Goal: Information Seeking & Learning: Learn about a topic

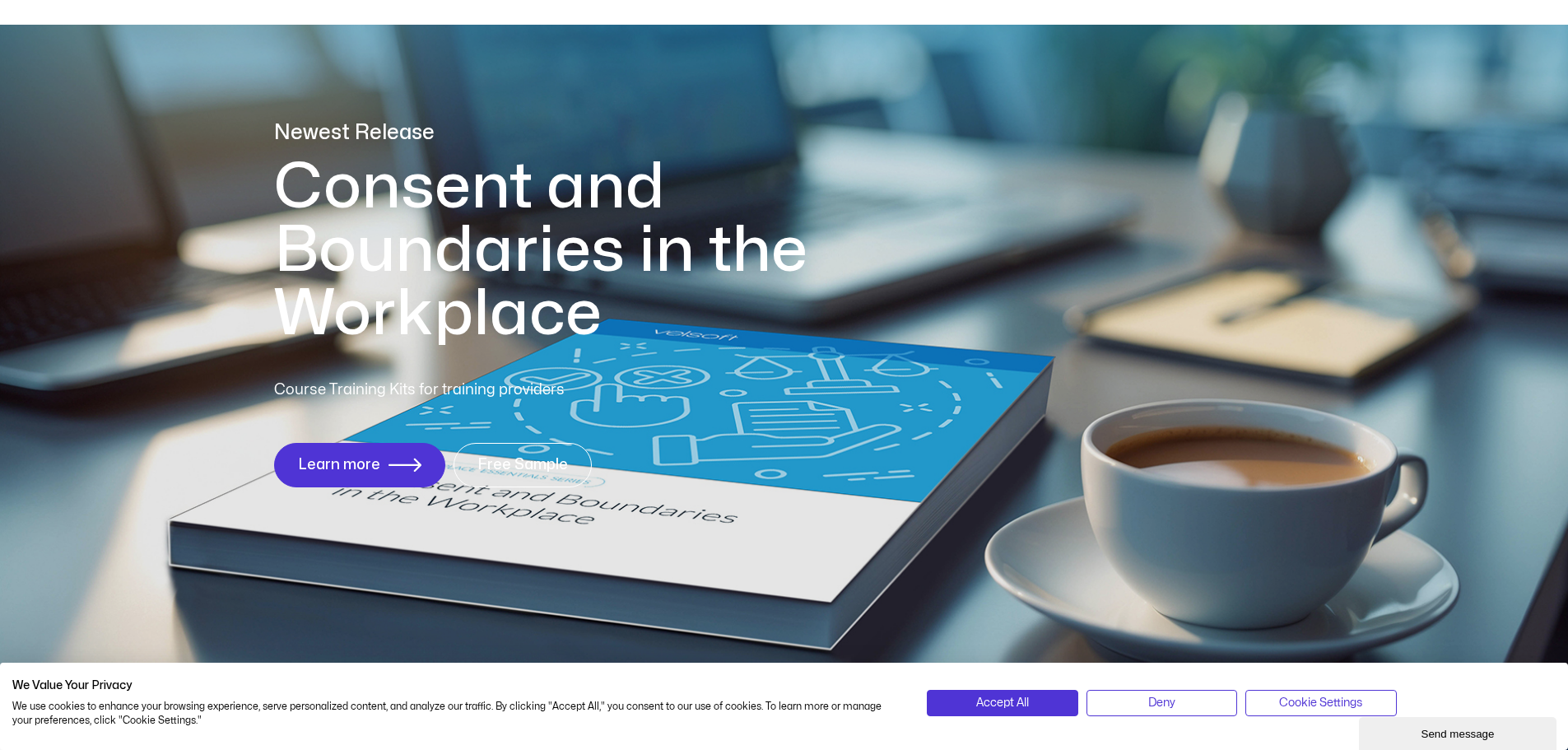
scroll to position [82, 0]
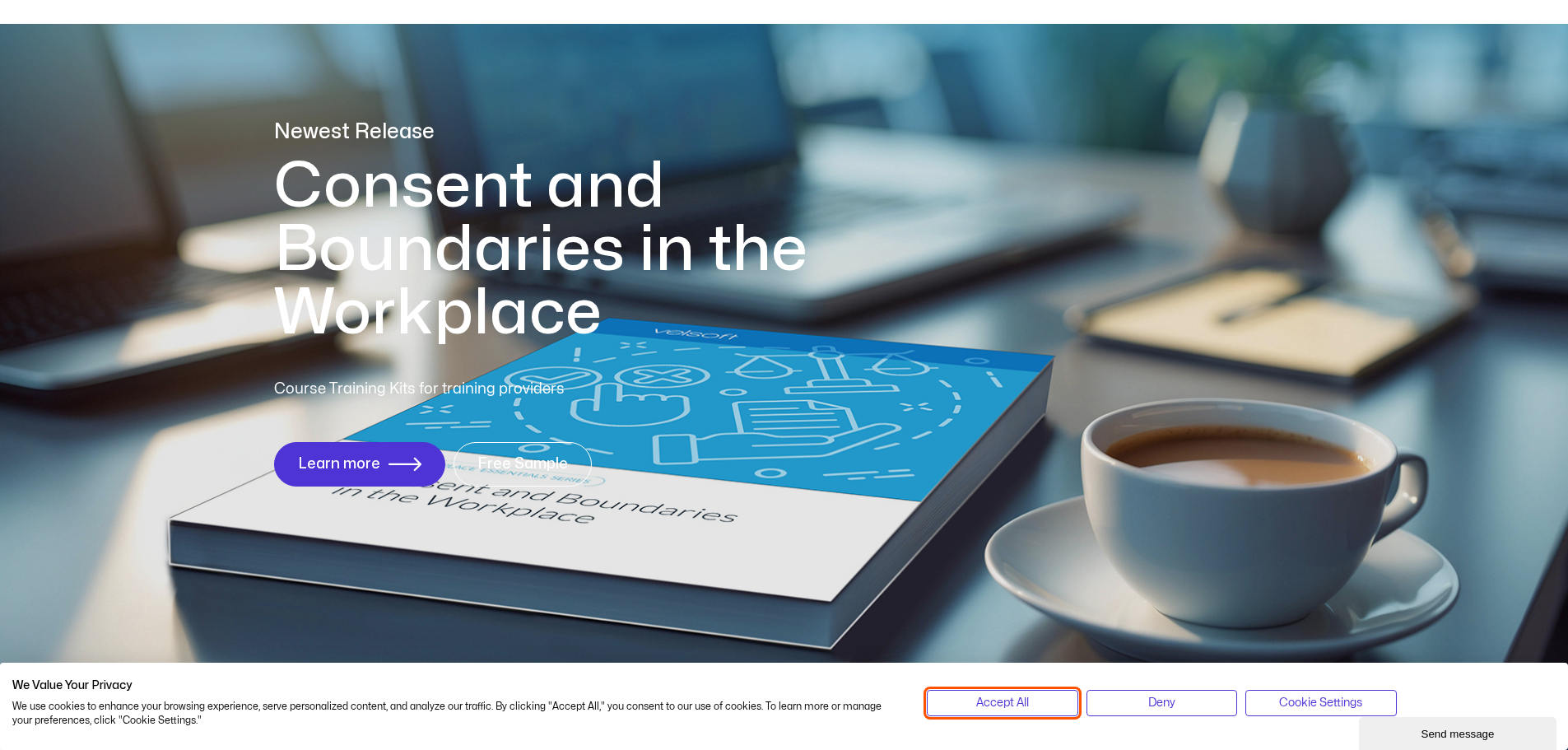
click at [998, 708] on span "Accept All" at bounding box center [1002, 703] width 53 height 18
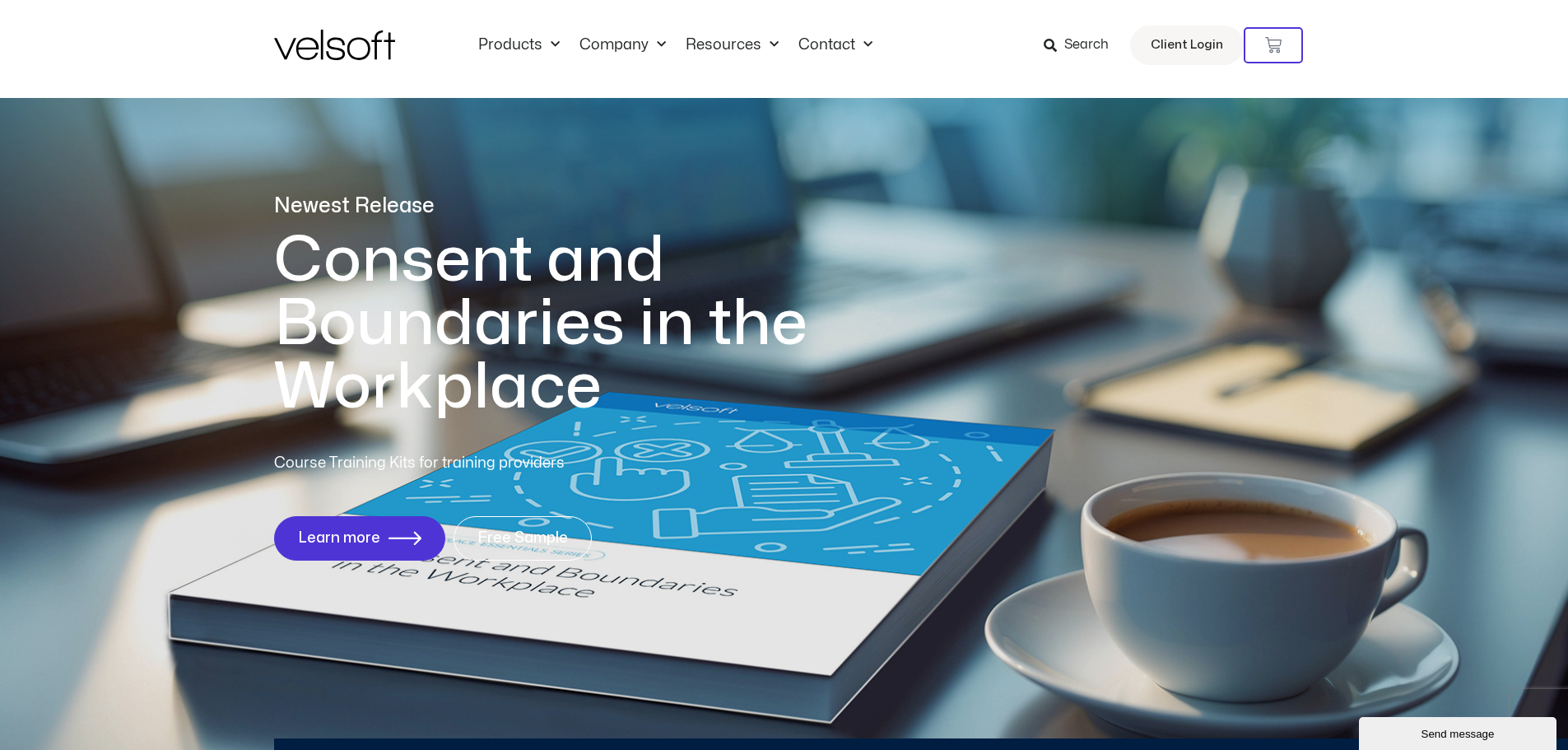
scroll to position [0, 0]
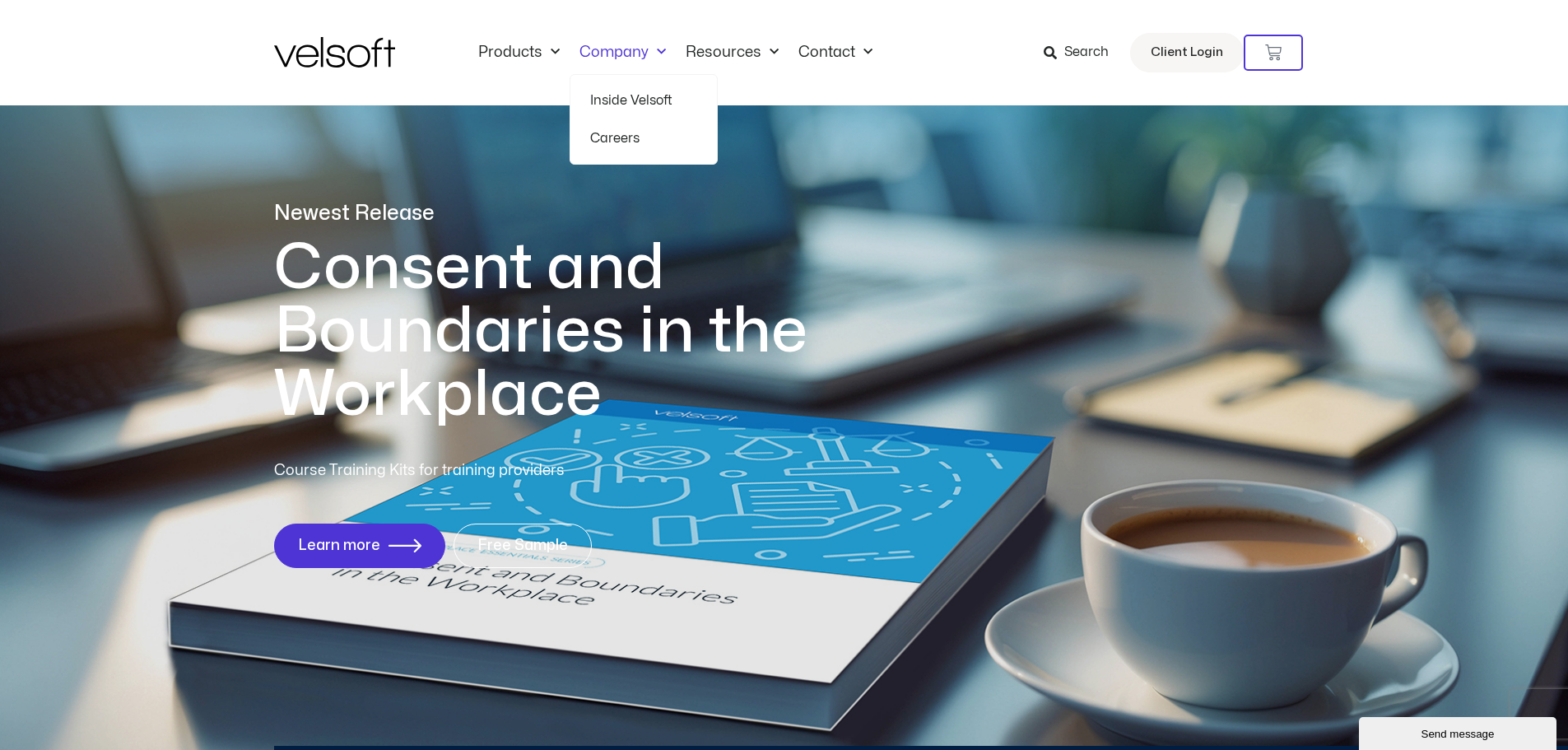
click at [615, 140] on link "Careers" at bounding box center [644, 138] width 107 height 38
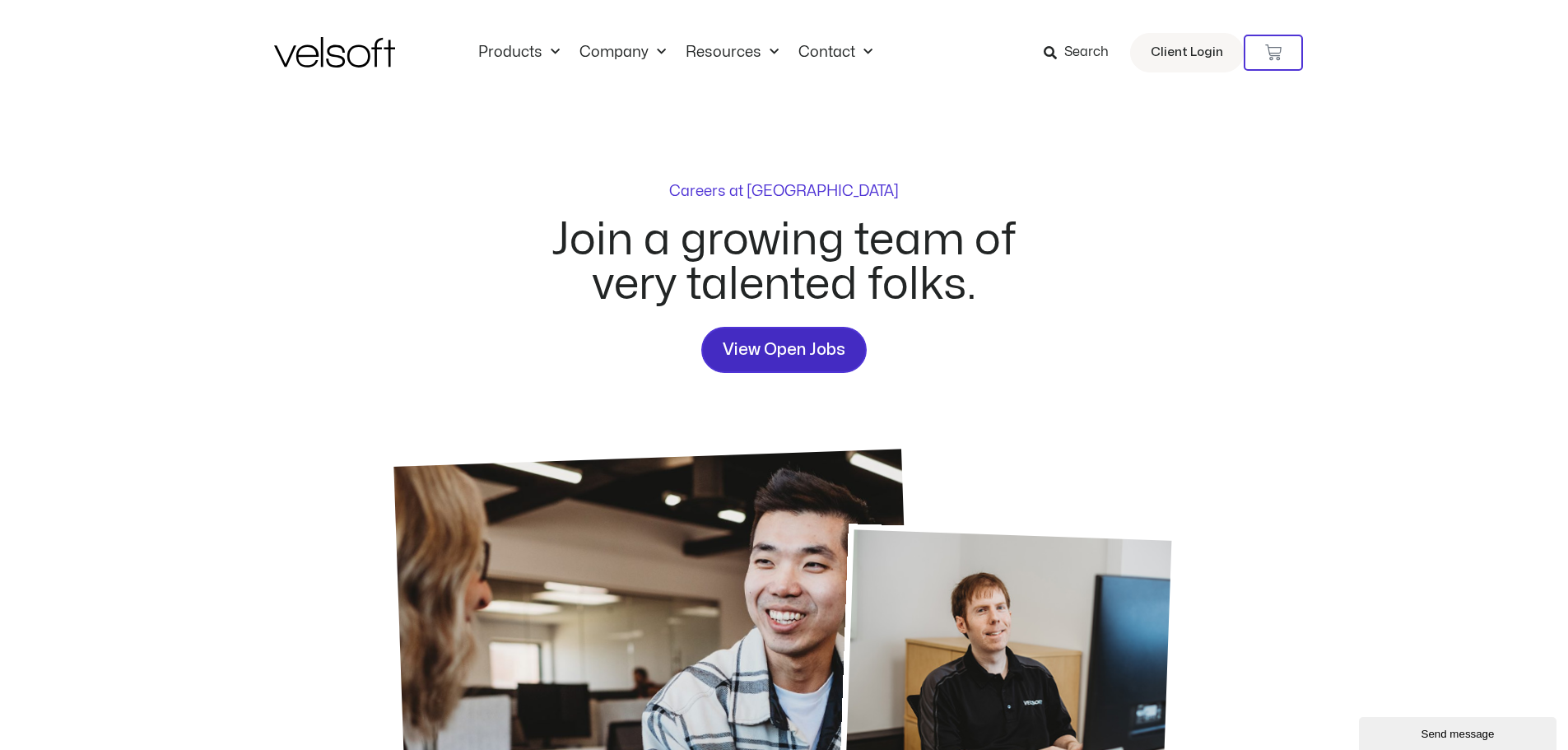
drag, startPoint x: 788, startPoint y: 351, endPoint x: 844, endPoint y: 345, distance: 56.3
click at [788, 351] on span "View Open Jobs" at bounding box center [784, 349] width 123 height 26
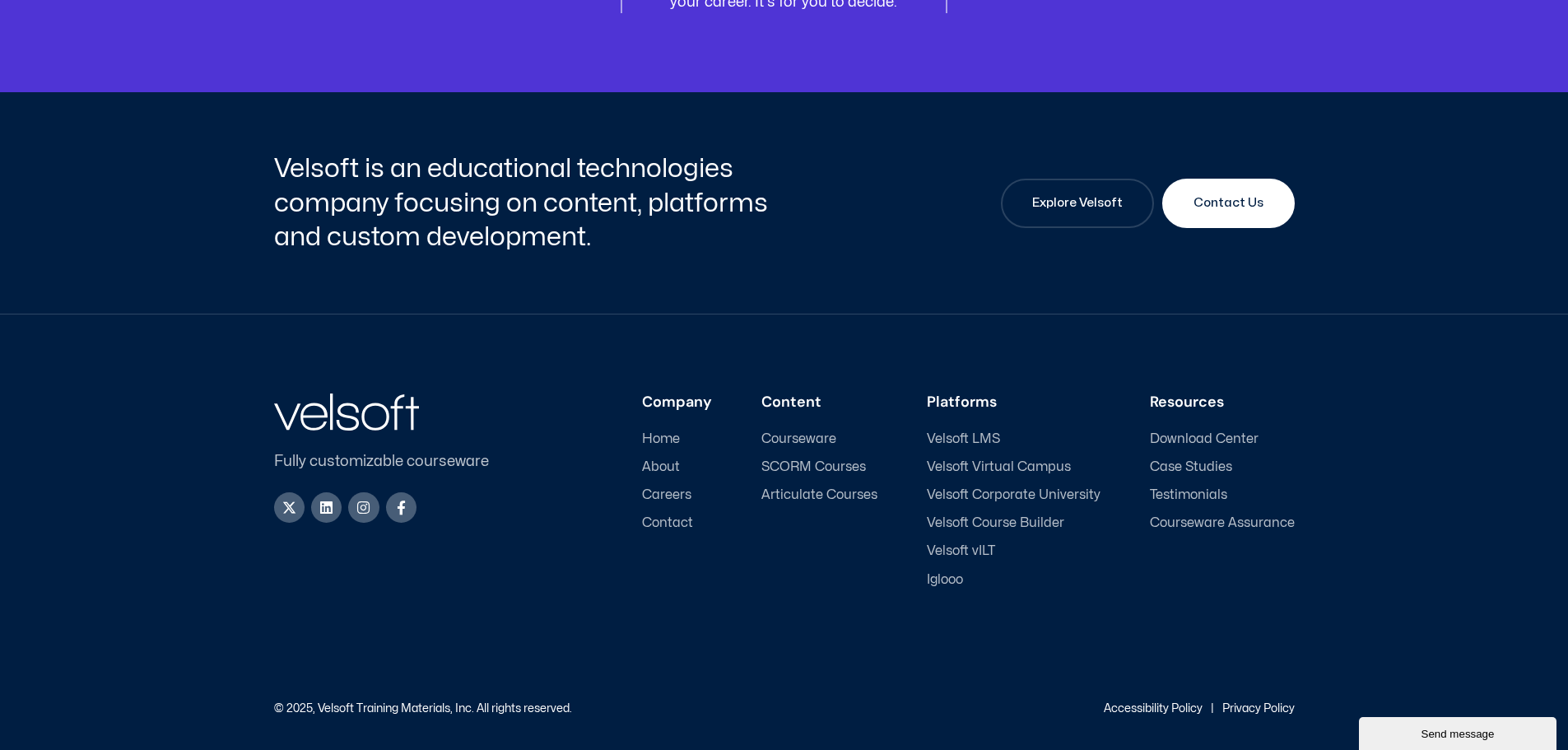
scroll to position [2217, 0]
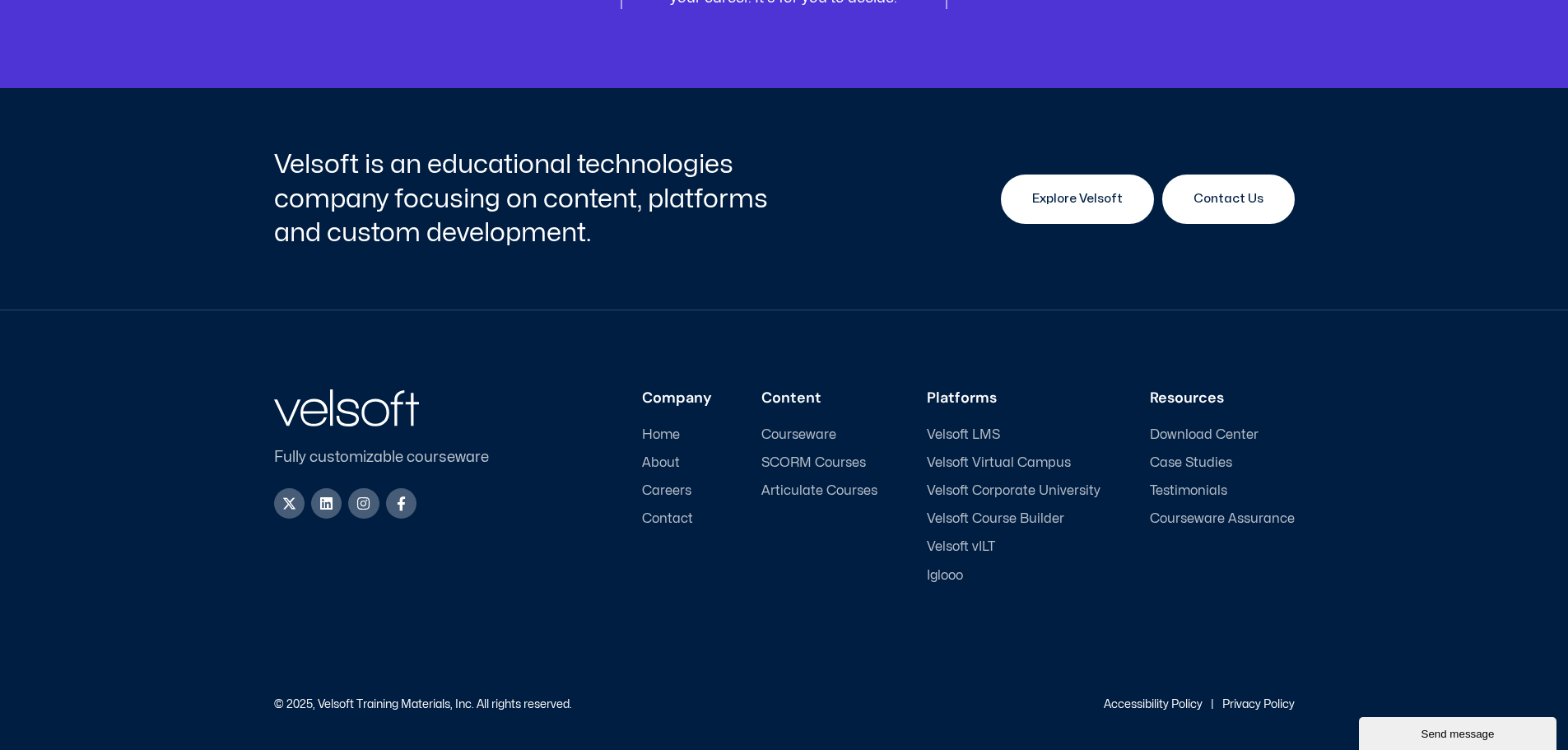
click at [1116, 200] on span "Explore Velsoft" at bounding box center [1077, 199] width 91 height 20
click at [1092, 197] on span "Explore Velsoft" at bounding box center [1077, 199] width 91 height 20
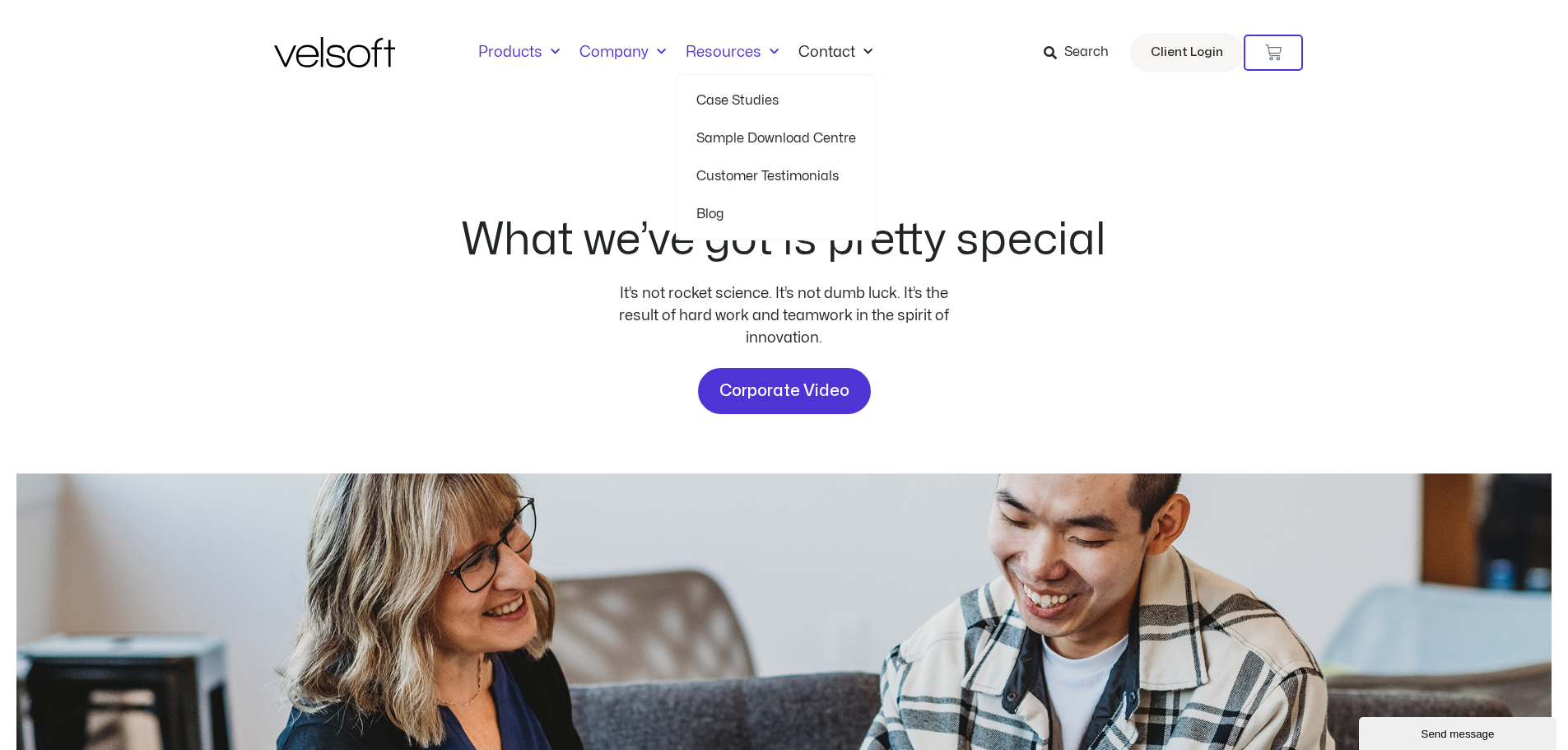
click at [515, 56] on link "Products" at bounding box center [519, 53] width 101 height 18
click at [517, 54] on link "Products" at bounding box center [519, 53] width 101 height 18
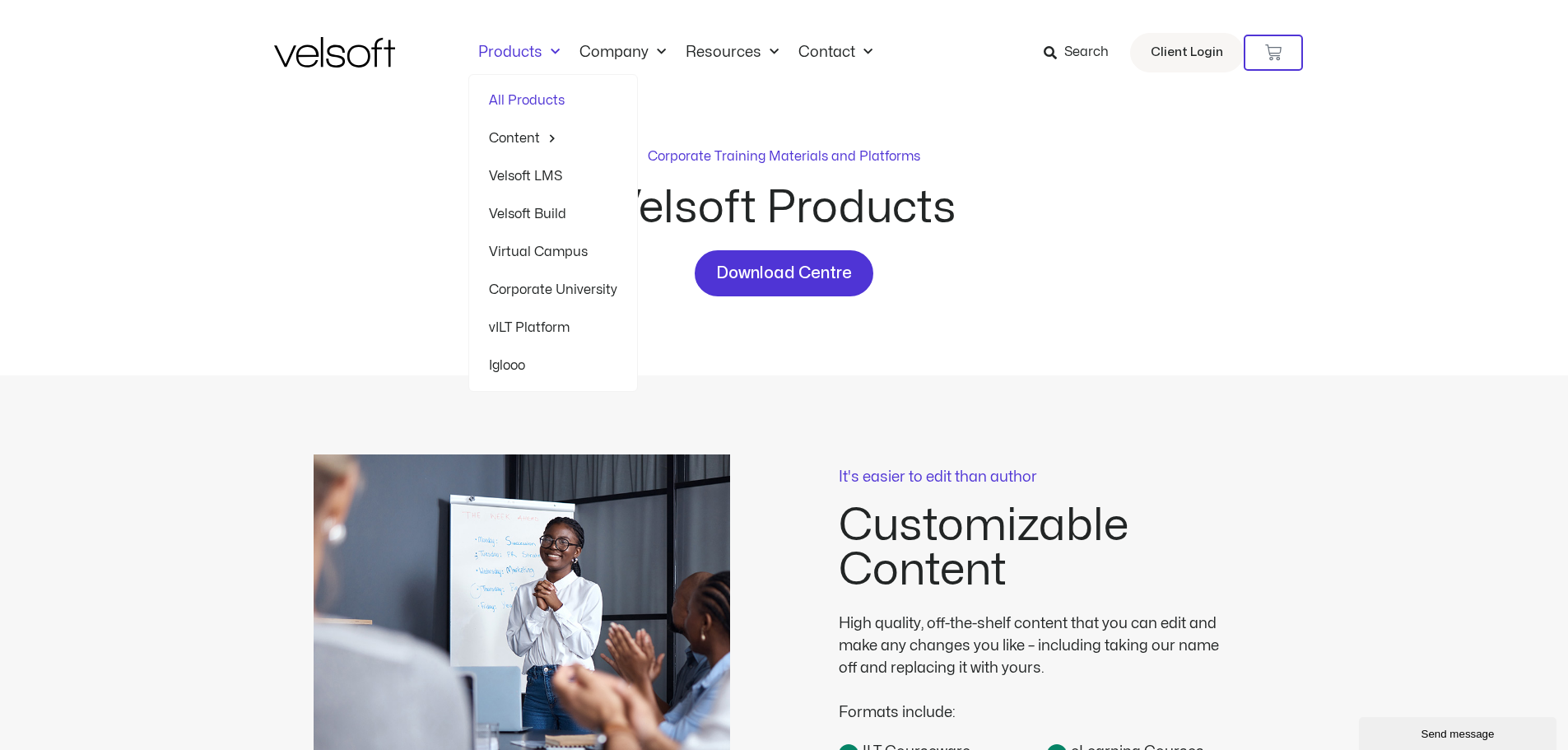
click at [526, 95] on link "All Products" at bounding box center [553, 101] width 129 height 38
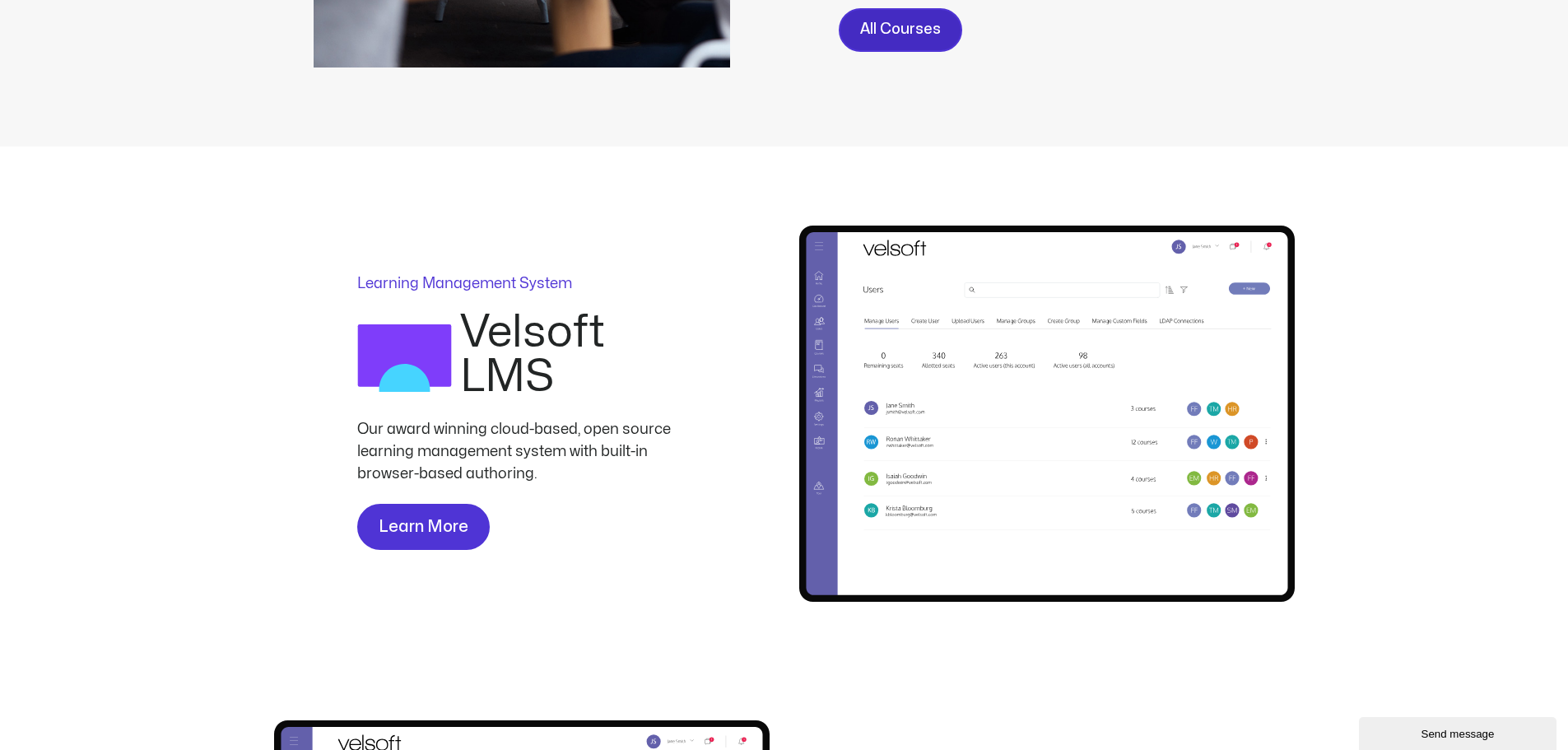
click at [899, 40] on span "All Courses" at bounding box center [900, 30] width 81 height 24
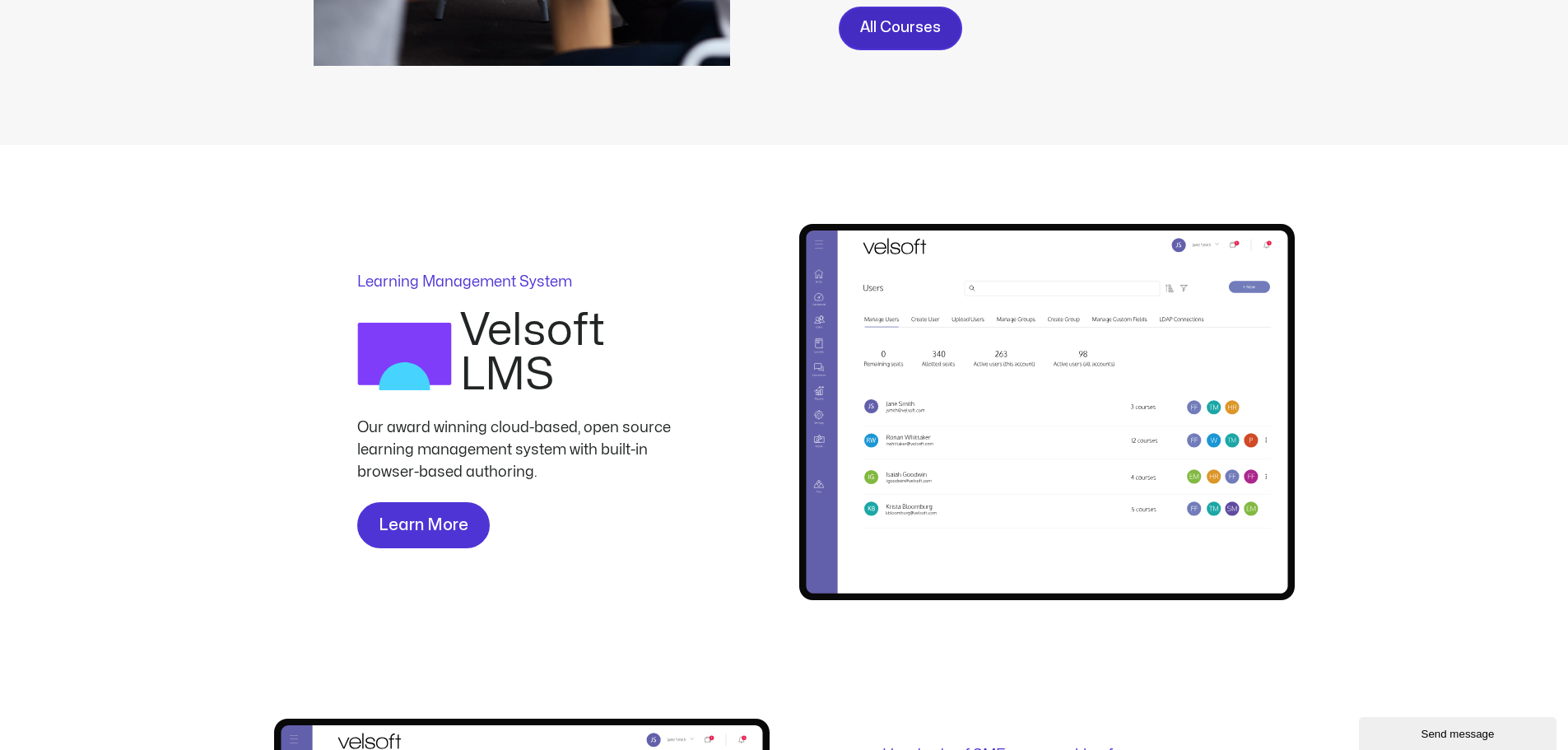
scroll to position [902, 0]
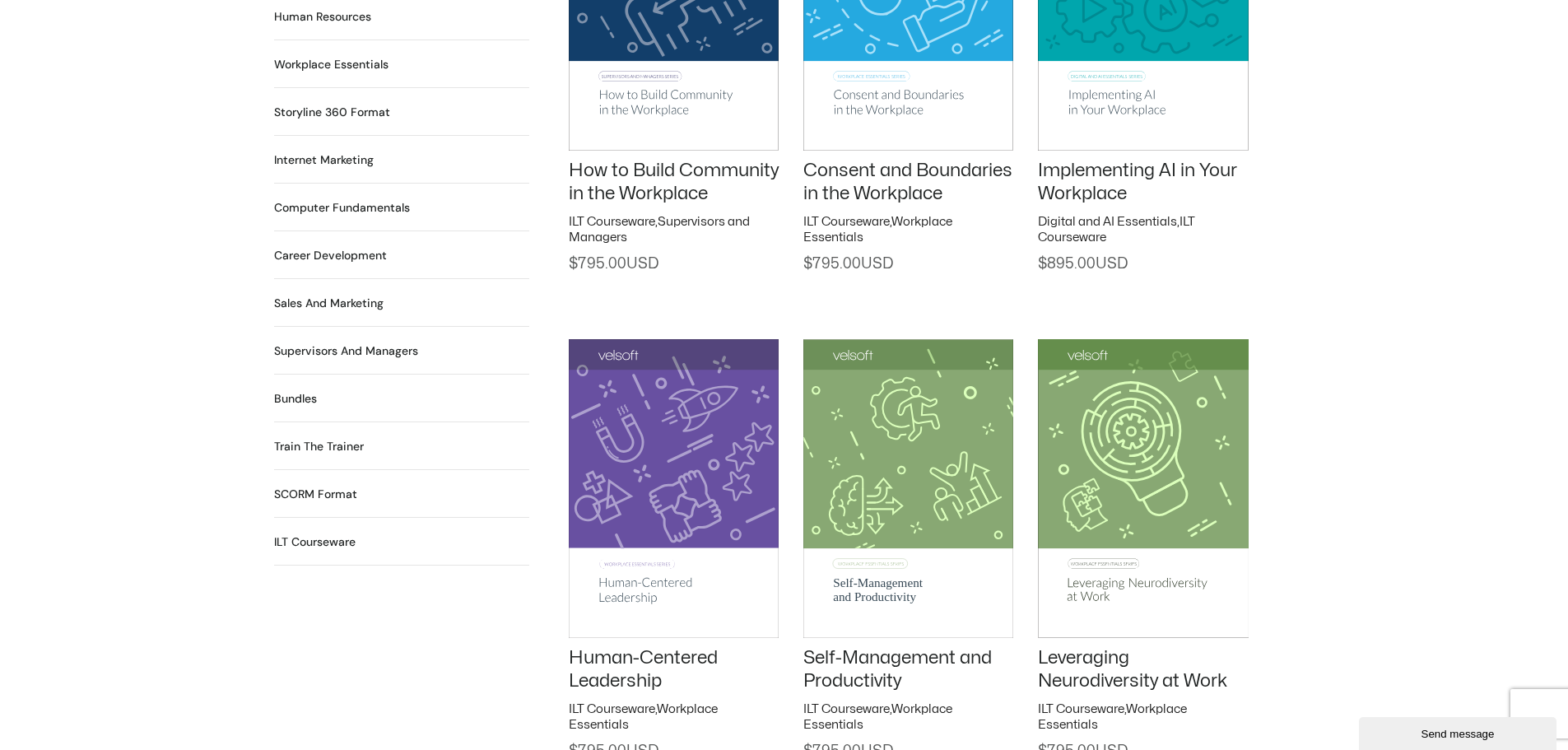
scroll to position [1476, 0]
click at [334, 341] on h2 "Supervisors and Managers 91 Products" at bounding box center [345, 349] width 144 height 17
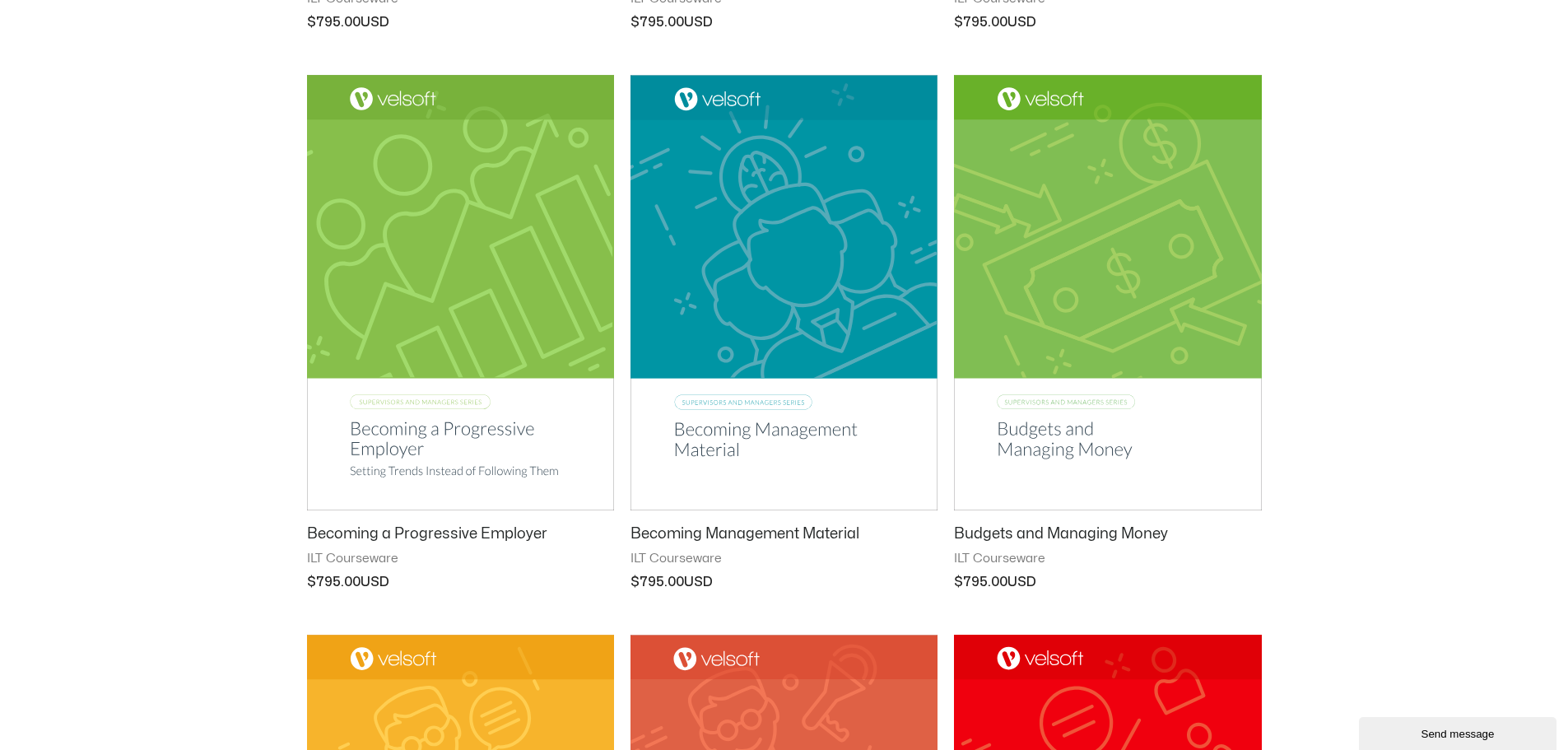
scroll to position [1354, 0]
